Goal: Task Accomplishment & Management: Manage account settings

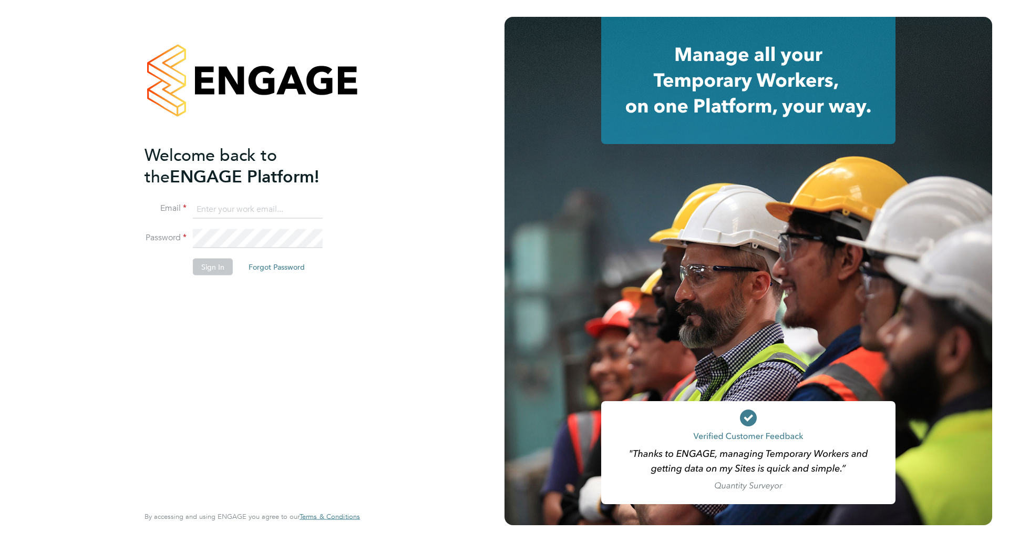
type input "natasha.barttelot@wates.co.uk"
click at [221, 265] on button "Sign In" at bounding box center [213, 266] width 40 height 17
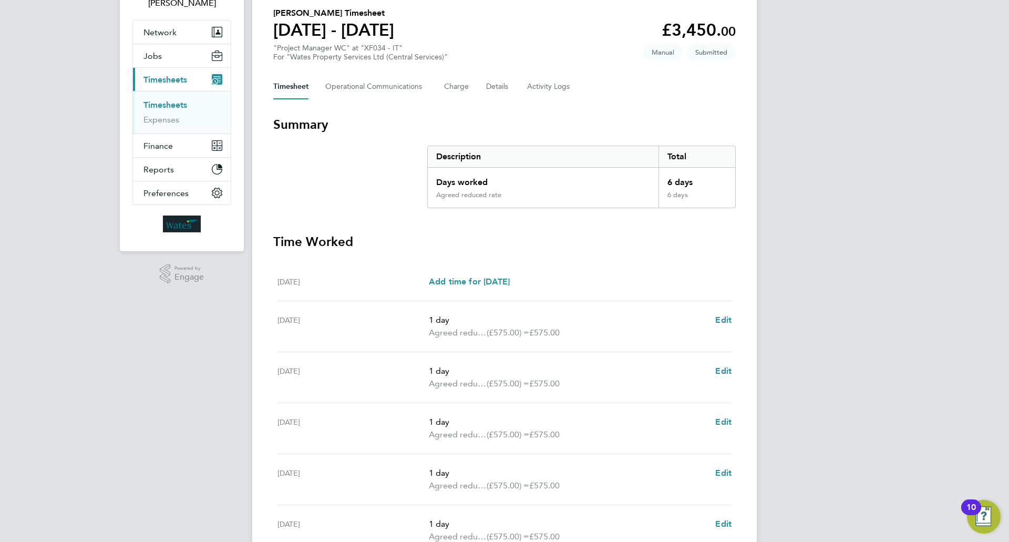
scroll to position [28, 0]
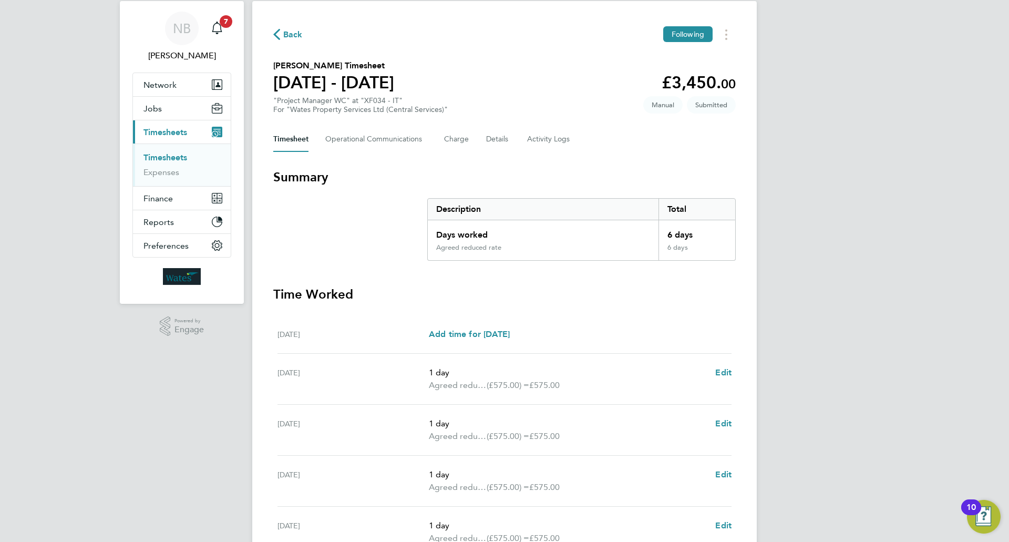
click at [189, 128] on button "Current page: Timesheets" at bounding box center [182, 131] width 98 height 23
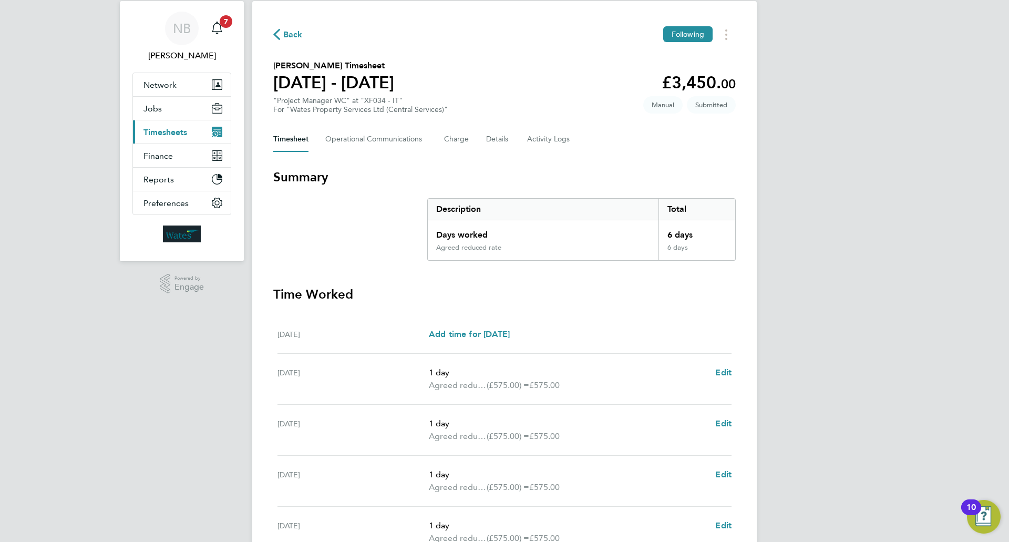
click at [186, 130] on span "Timesheets" at bounding box center [165, 132] width 44 height 10
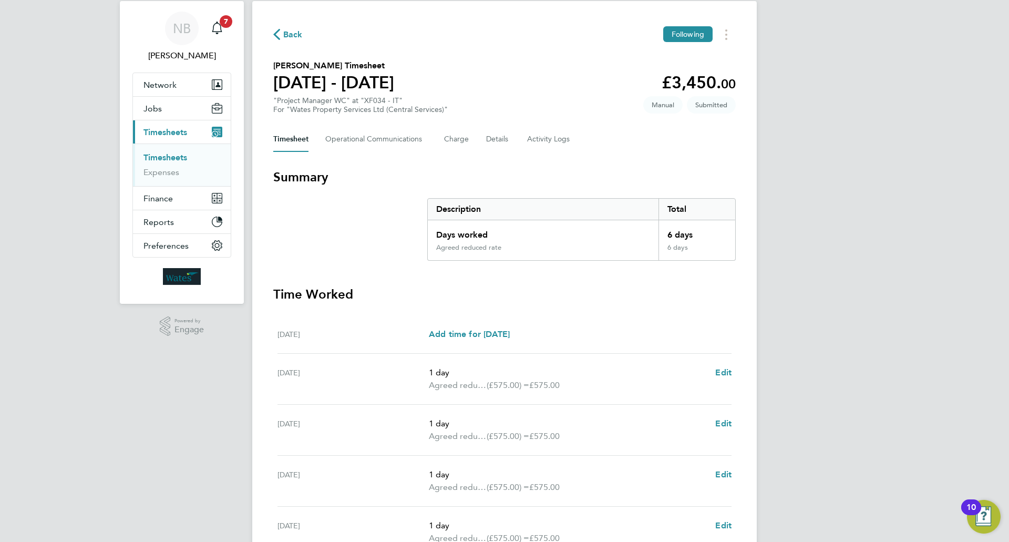
click at [276, 33] on icon "button" at bounding box center [276, 34] width 7 height 11
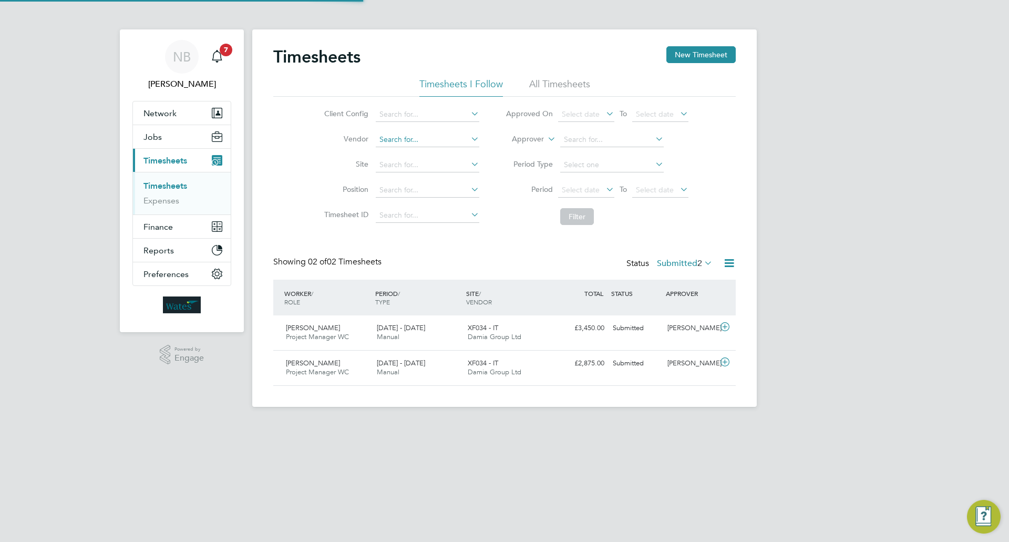
scroll to position [27, 91]
click at [525, 371] on div "XF034 - IT Damia Group Ltd" at bounding box center [509, 368] width 91 height 26
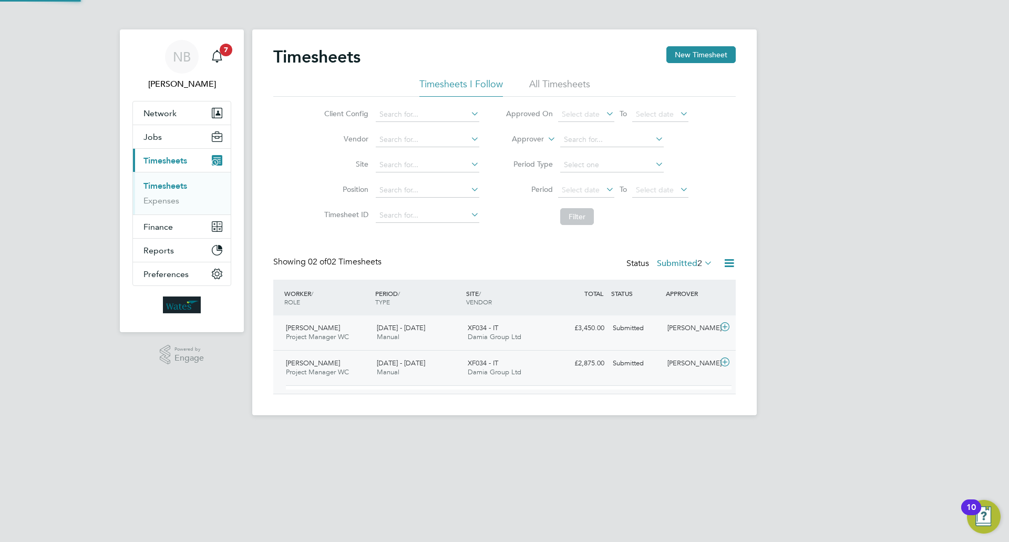
scroll to position [18, 102]
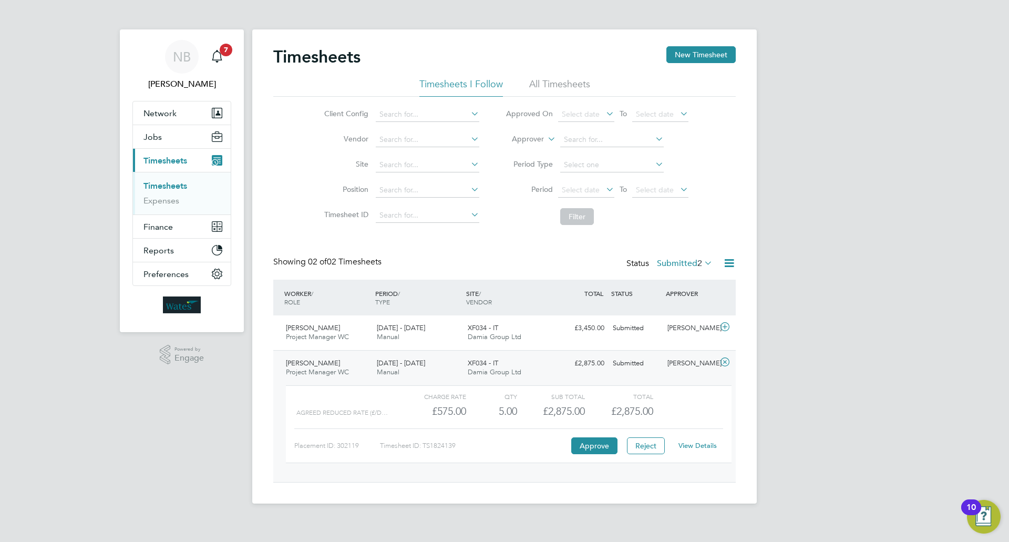
click at [704, 447] on link "View Details" at bounding box center [698, 445] width 38 height 9
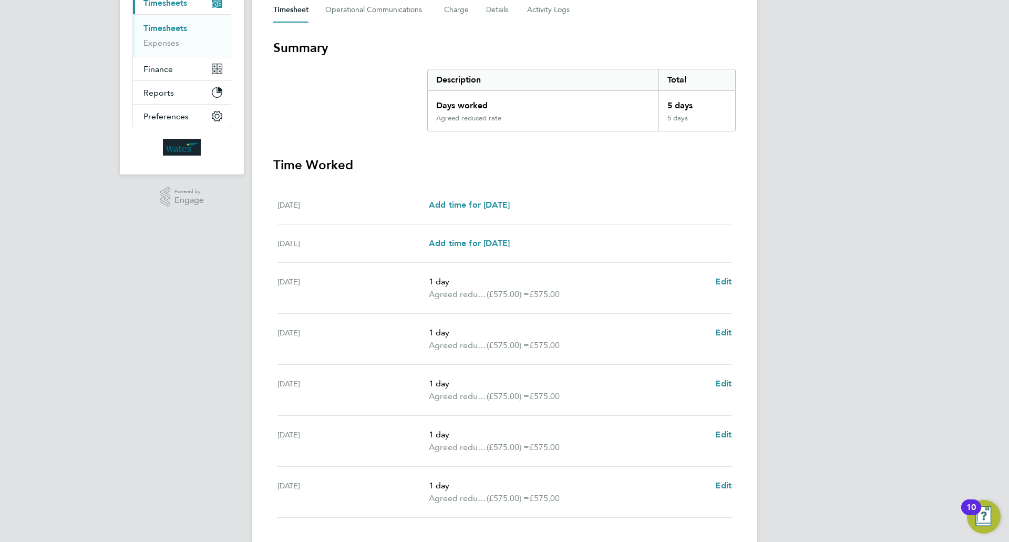
scroll to position [210, 0]
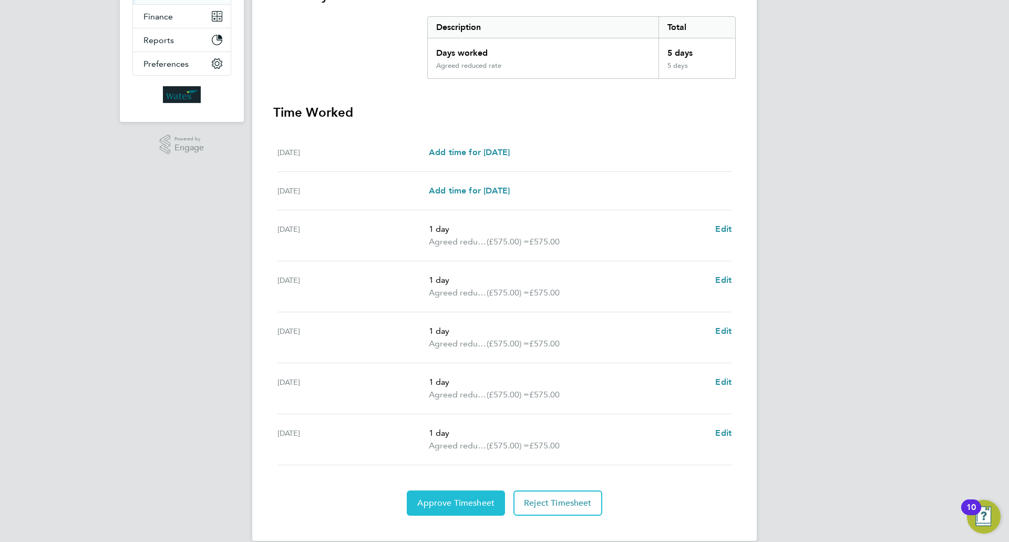
drag, startPoint x: 476, startPoint y: 502, endPoint x: 477, endPoint y: 491, distance: 10.5
click at [477, 502] on span "Approve Timesheet" at bounding box center [455, 503] width 77 height 11
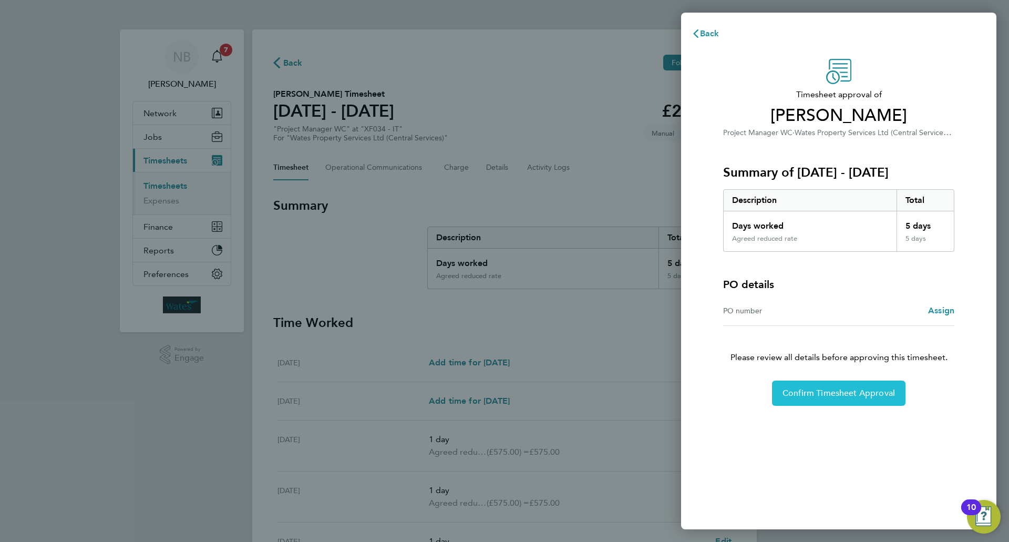
click at [832, 389] on span "Confirm Timesheet Approval" at bounding box center [839, 393] width 112 height 11
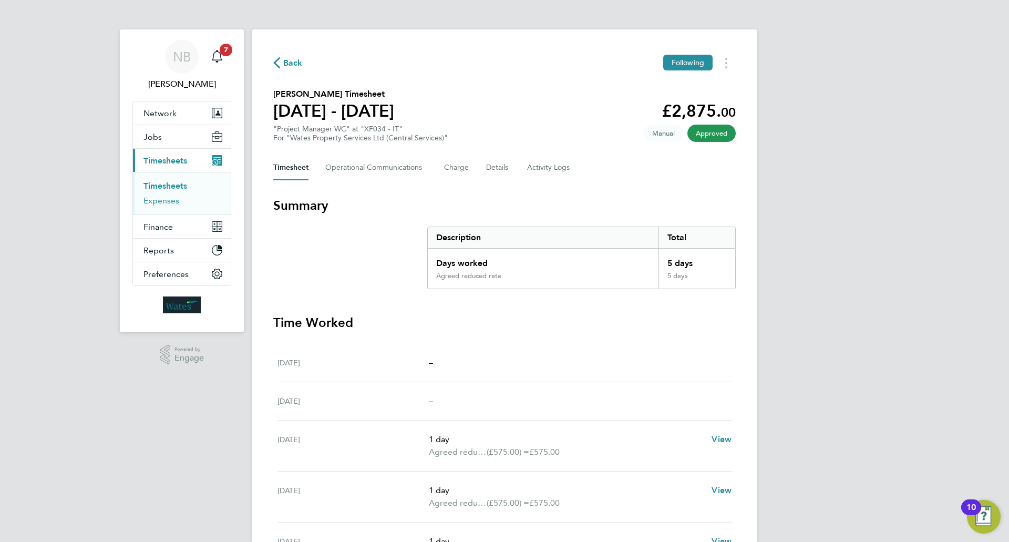
click at [174, 202] on link "Expenses" at bounding box center [161, 201] width 36 height 10
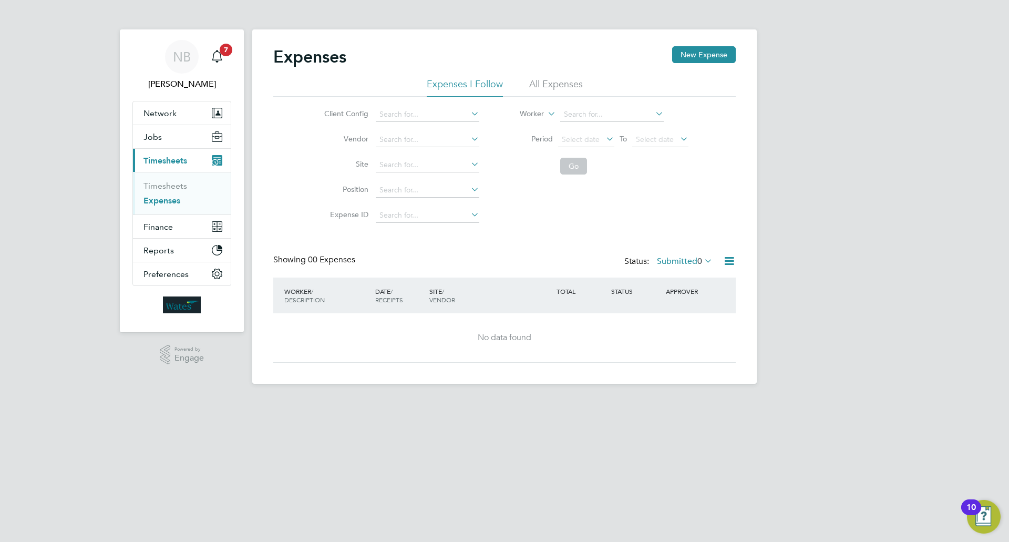
click at [172, 197] on link "Expenses" at bounding box center [161, 201] width 37 height 10
click at [169, 160] on span "Timesheets" at bounding box center [165, 161] width 44 height 10
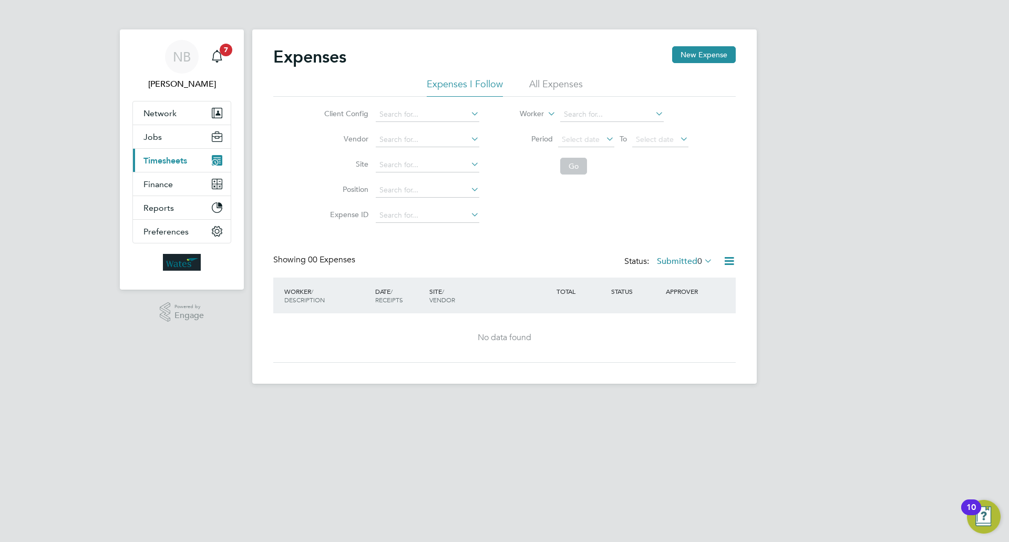
click at [171, 168] on button "Current page: Timesheets" at bounding box center [182, 160] width 98 height 23
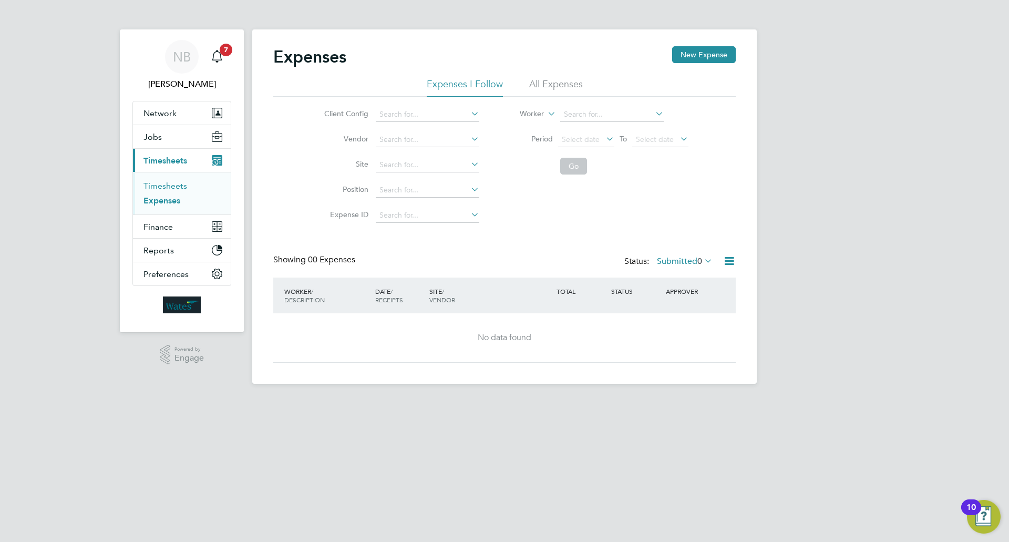
click at [167, 184] on link "Timesheets" at bounding box center [165, 186] width 44 height 10
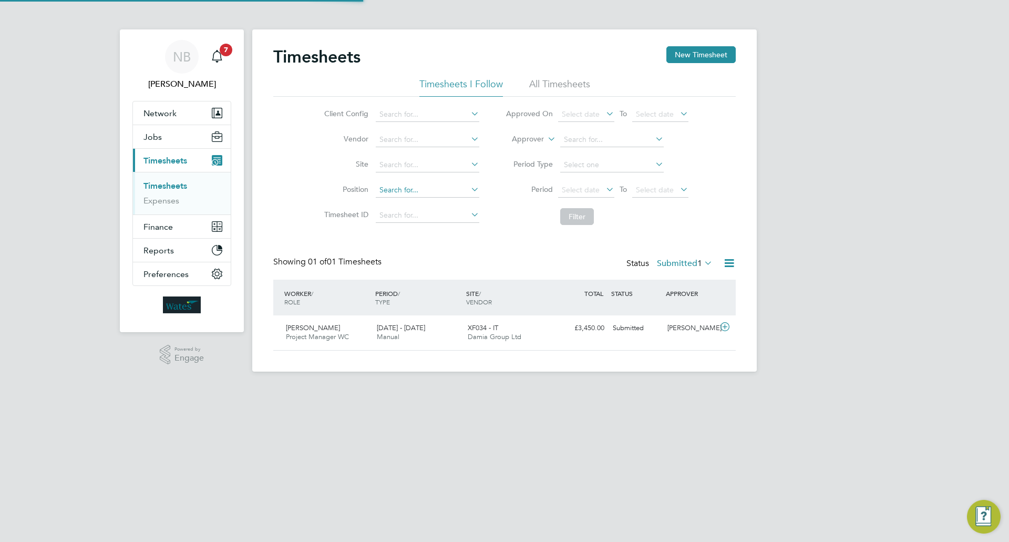
scroll to position [27, 91]
click at [454, 345] on div "[DATE] - [DATE] Manual" at bounding box center [418, 333] width 91 height 26
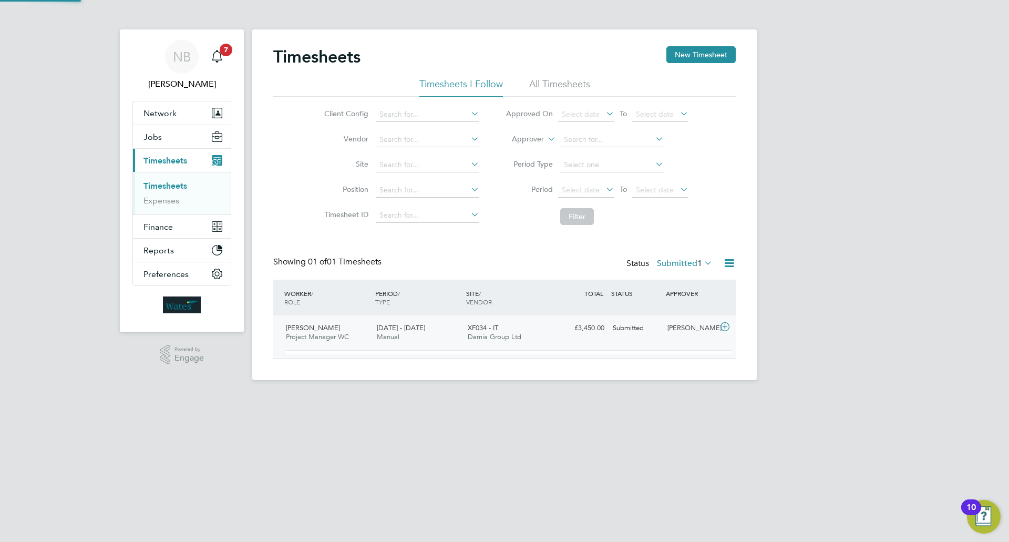
scroll to position [18, 102]
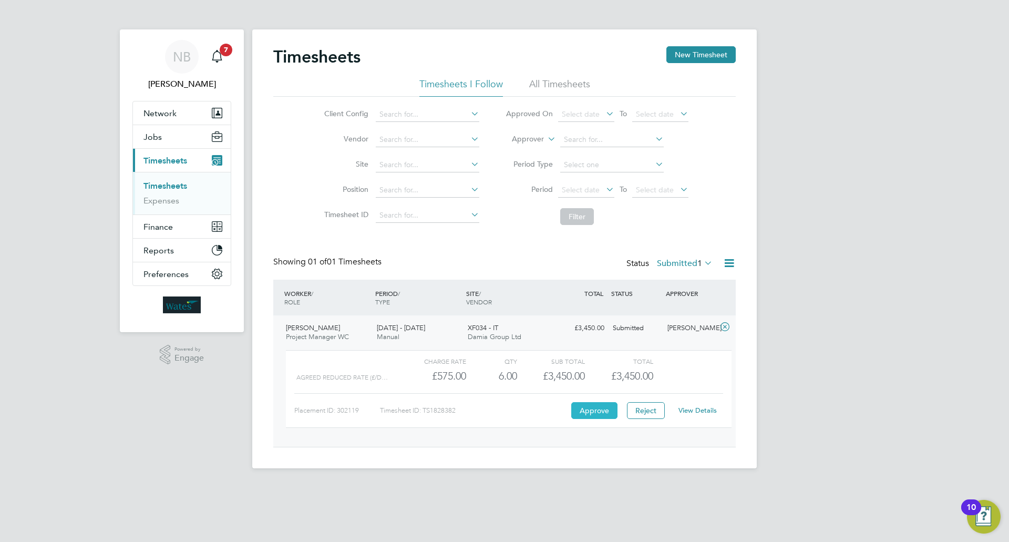
click at [581, 411] on button "Approve" at bounding box center [594, 410] width 46 height 17
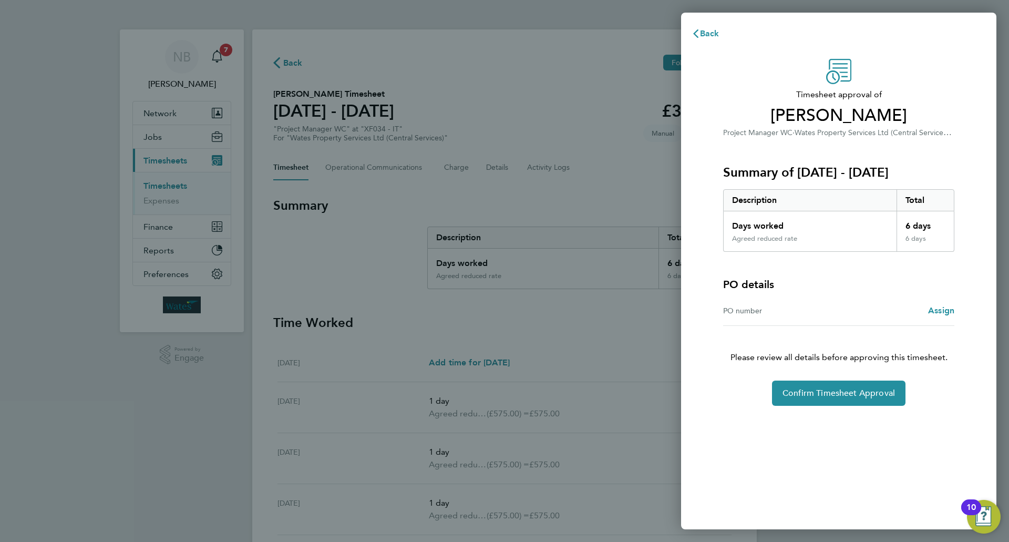
drag, startPoint x: 838, startPoint y: 487, endPoint x: 828, endPoint y: 455, distance: 33.6
click at [839, 484] on div "Timesheet approval of Robin Walker Project Manager WC · Wates Property Services…" at bounding box center [838, 287] width 315 height 483
click at [841, 397] on span "Confirm Timesheet Approval" at bounding box center [839, 393] width 112 height 11
